Goal: Find contact information: Find contact information

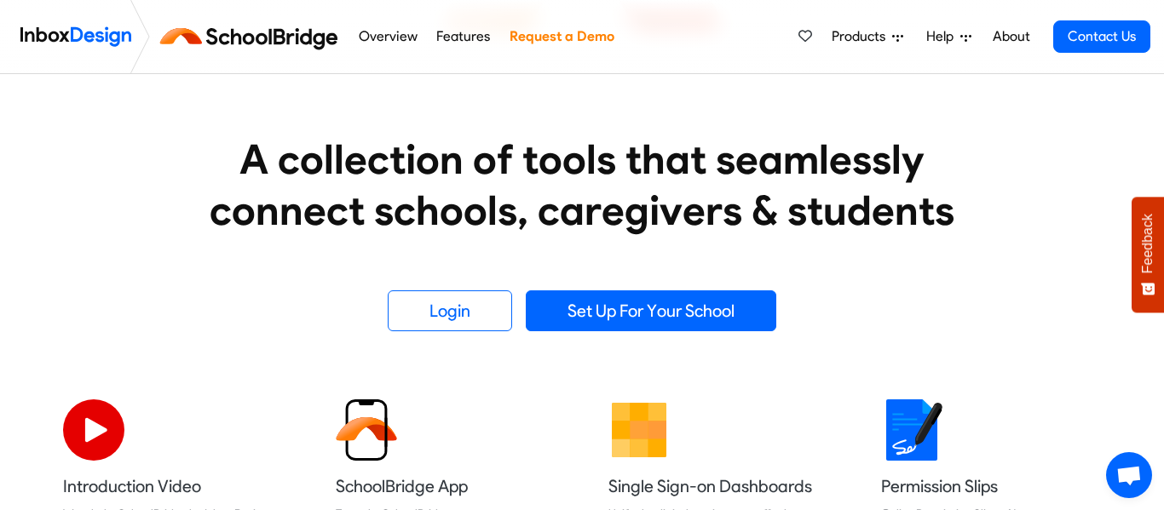
scroll to position [252, 0]
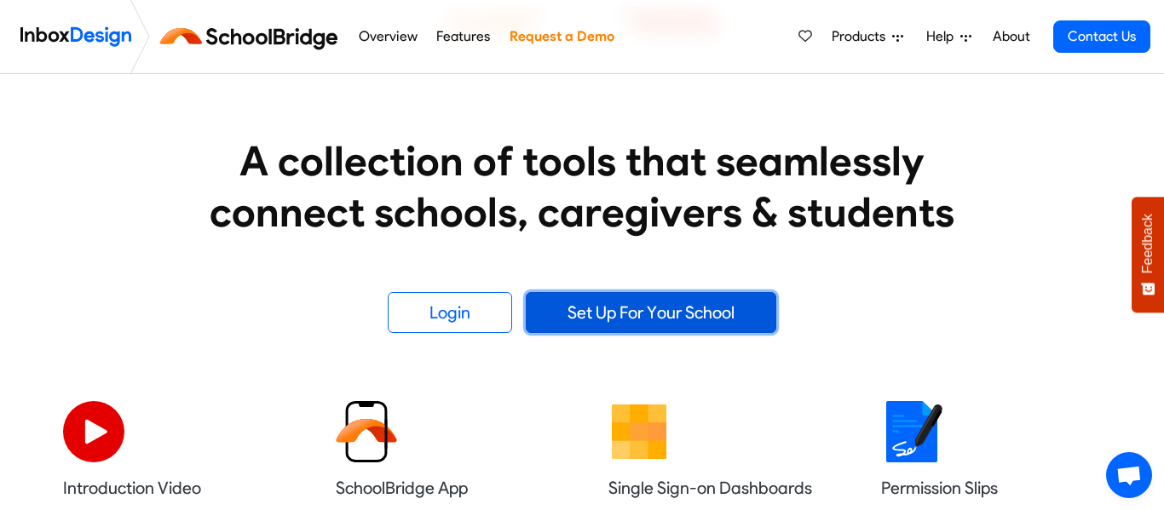
click at [649, 323] on link "Set Up For Your School" at bounding box center [651, 312] width 250 height 41
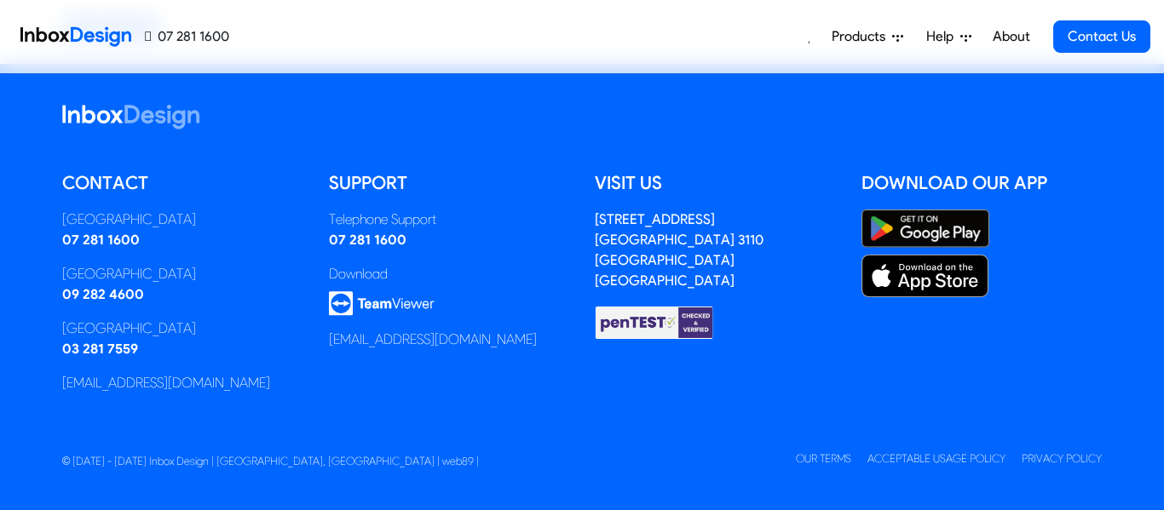
scroll to position [3, 0]
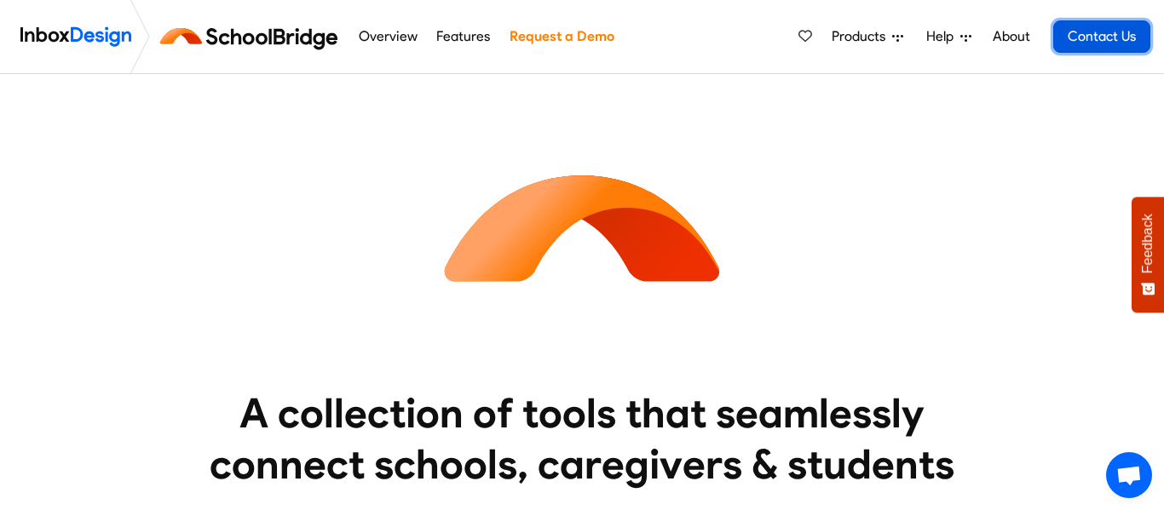
click at [1120, 28] on link "Contact Us" at bounding box center [1101, 36] width 97 height 32
